Goal: Information Seeking & Learning: Find specific fact

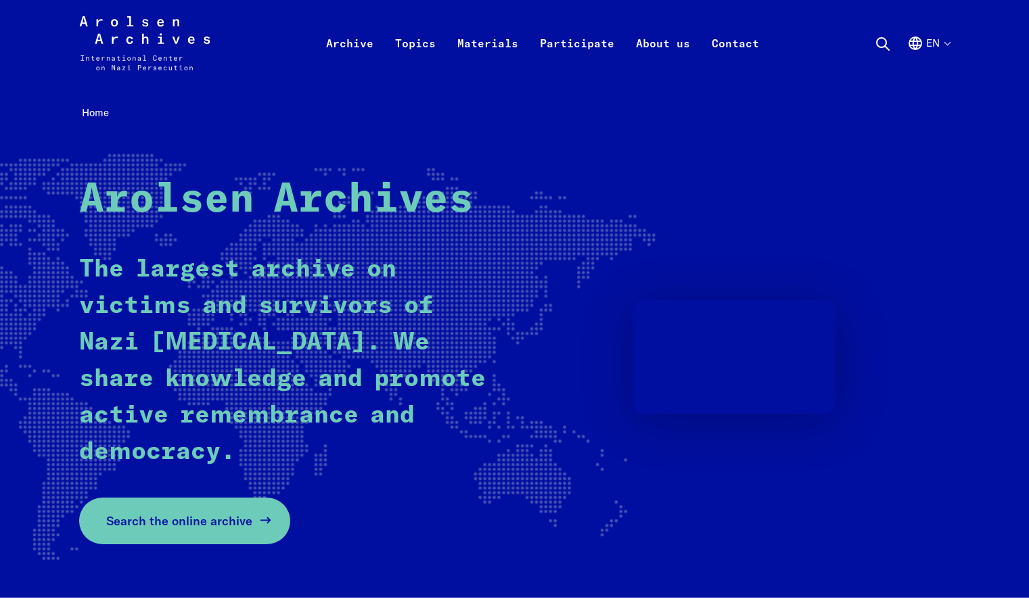
click at [227, 536] on link "Search the online archive" at bounding box center [184, 521] width 211 height 47
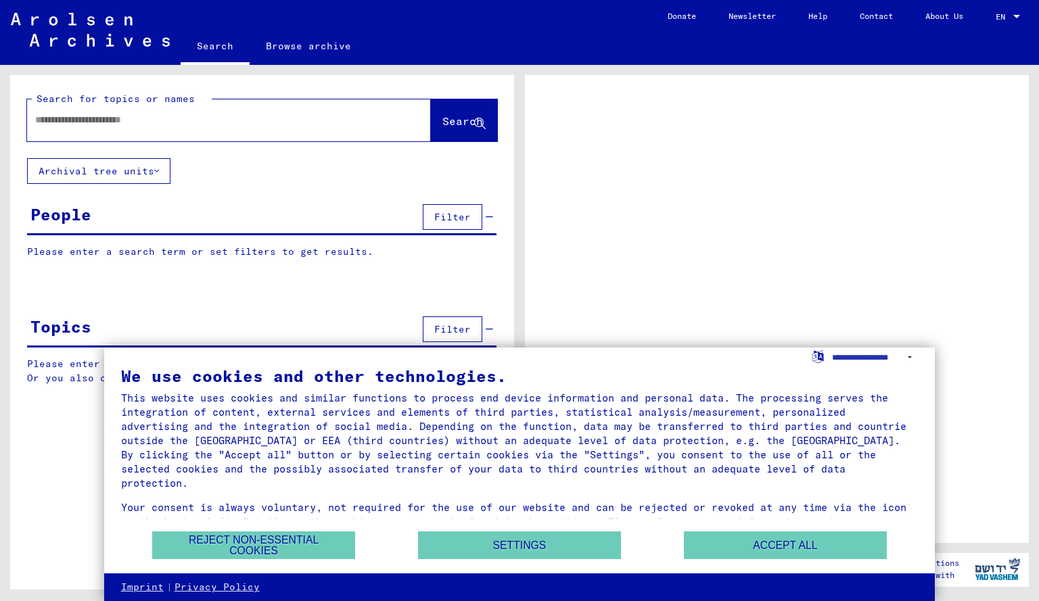
click at [310, 125] on input "text" at bounding box center [216, 120] width 363 height 14
type input "*********"
click at [467, 110] on button "Search" at bounding box center [464, 120] width 66 height 42
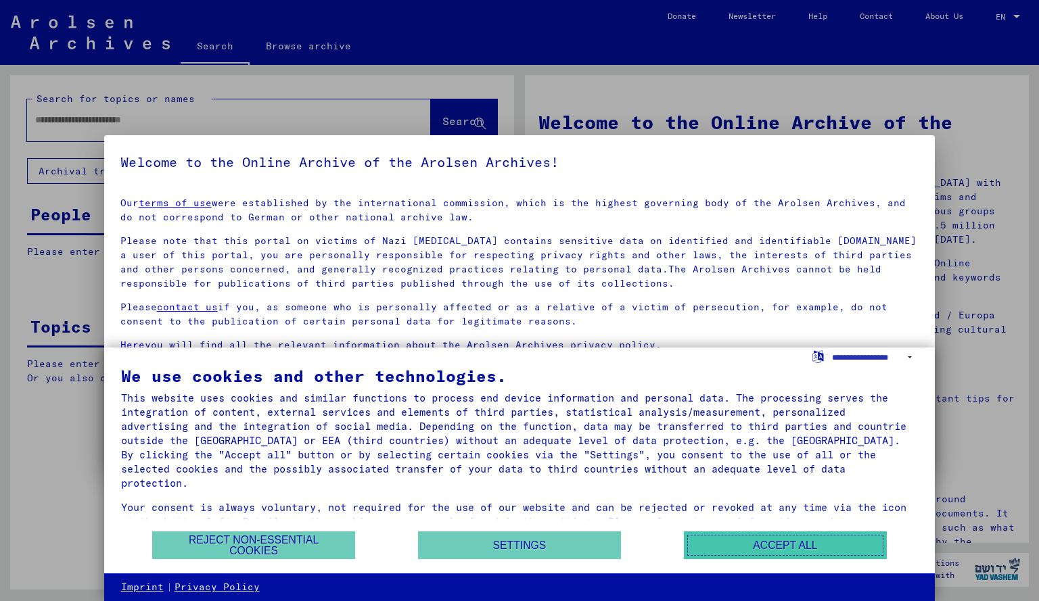
click at [794, 542] on button "Accept all" at bounding box center [785, 546] width 203 height 28
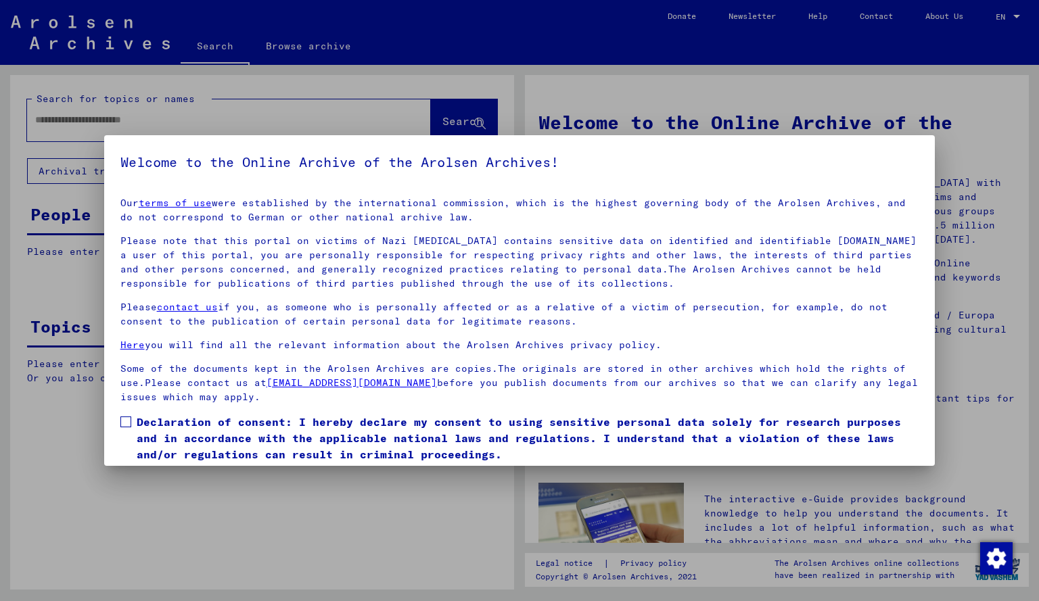
click at [133, 423] on label "Declaration of consent: I hereby declare my consent to using sensitive personal…" at bounding box center [519, 438] width 799 height 49
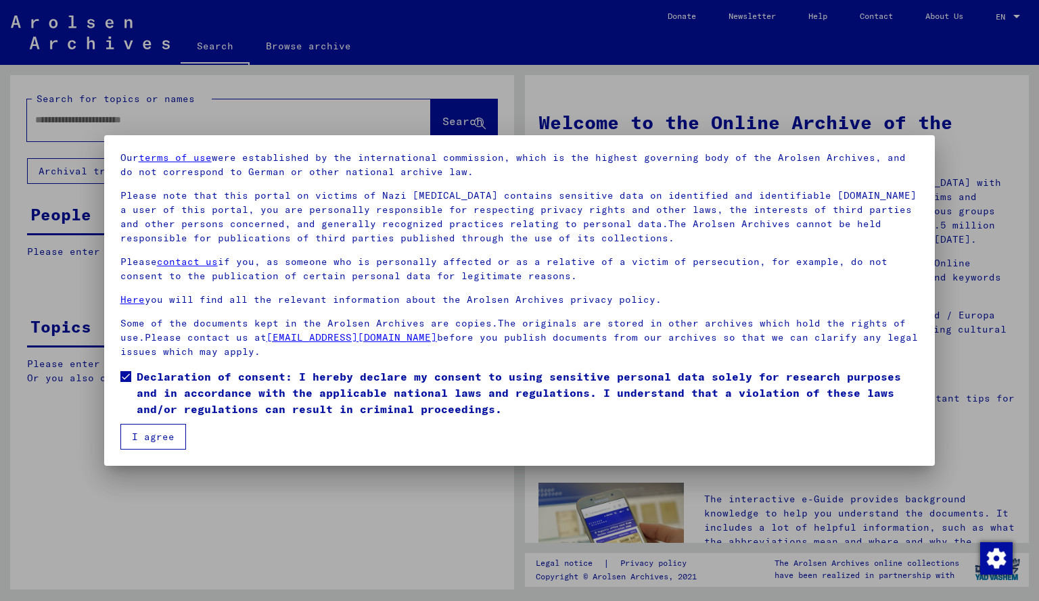
click at [172, 444] on button "I agree" at bounding box center [153, 437] width 66 height 26
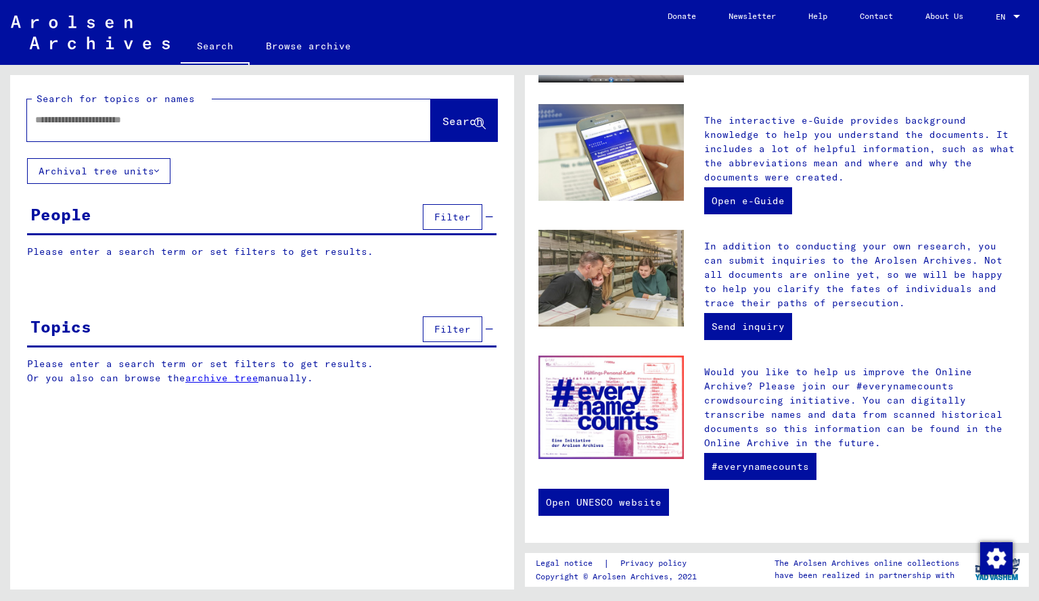
scroll to position [0, 0]
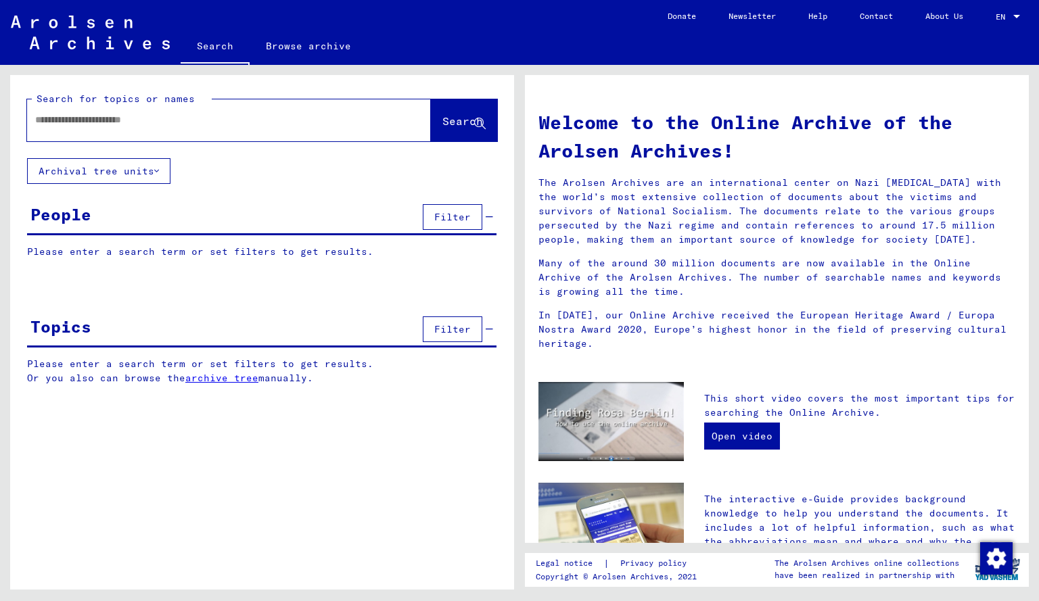
click at [235, 117] on input "text" at bounding box center [212, 120] width 355 height 14
type input "**********"
click at [463, 118] on span "Search" at bounding box center [462, 121] width 41 height 14
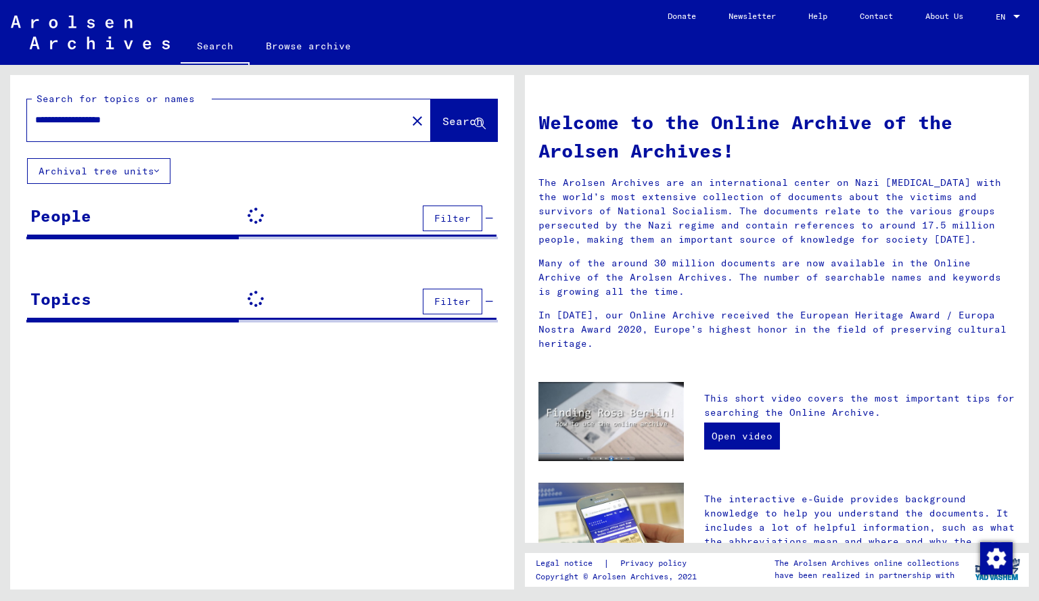
click at [486, 114] on button "Search" at bounding box center [464, 120] width 66 height 42
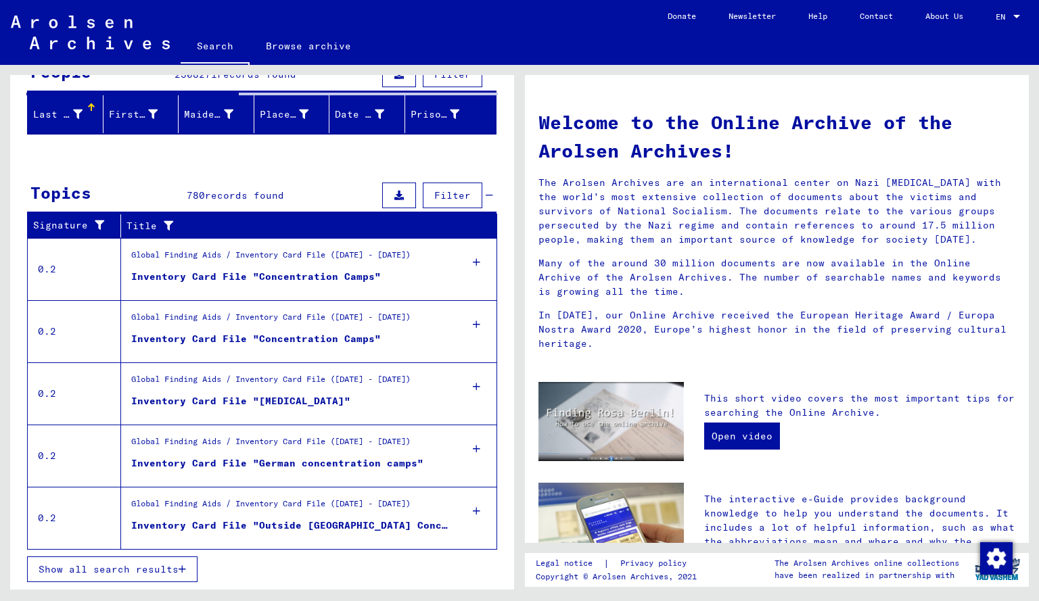
scroll to position [143, 0]
